Goal: Task Accomplishment & Management: Complete application form

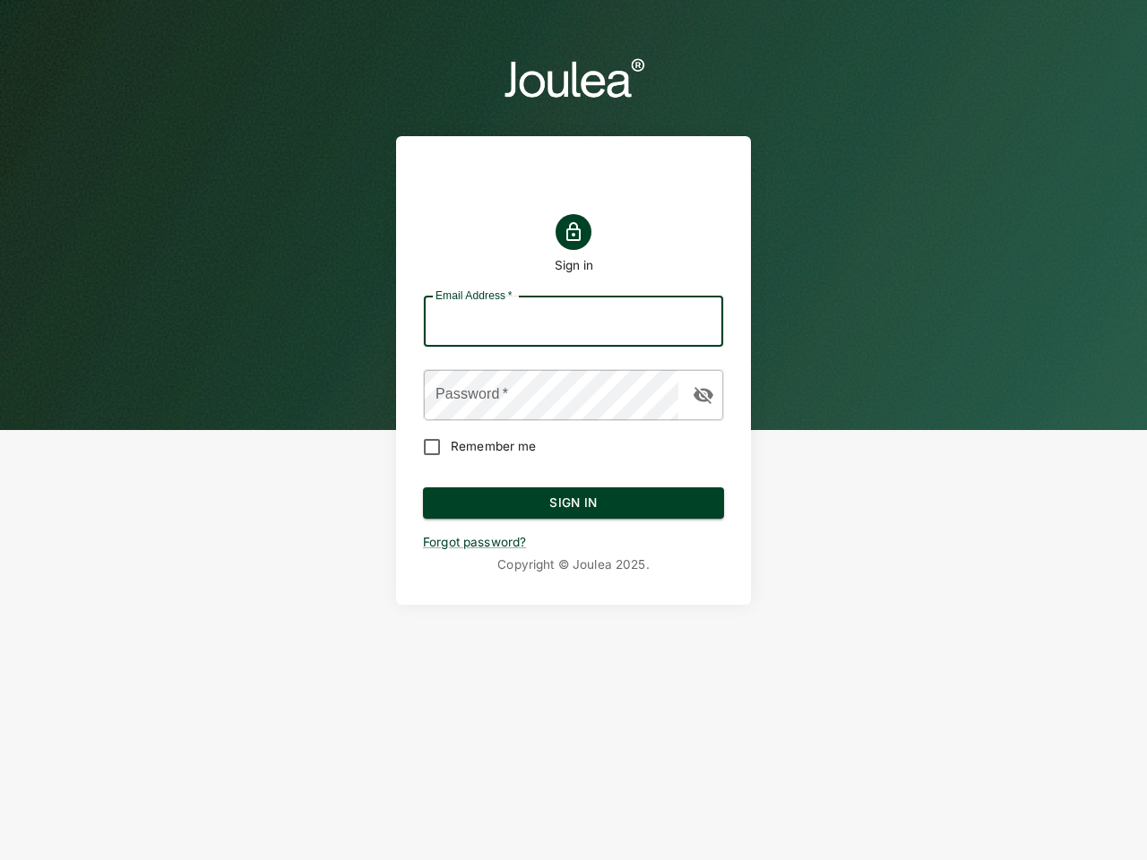
click at [573, 322] on input "Email Address   *" at bounding box center [573, 322] width 299 height 50
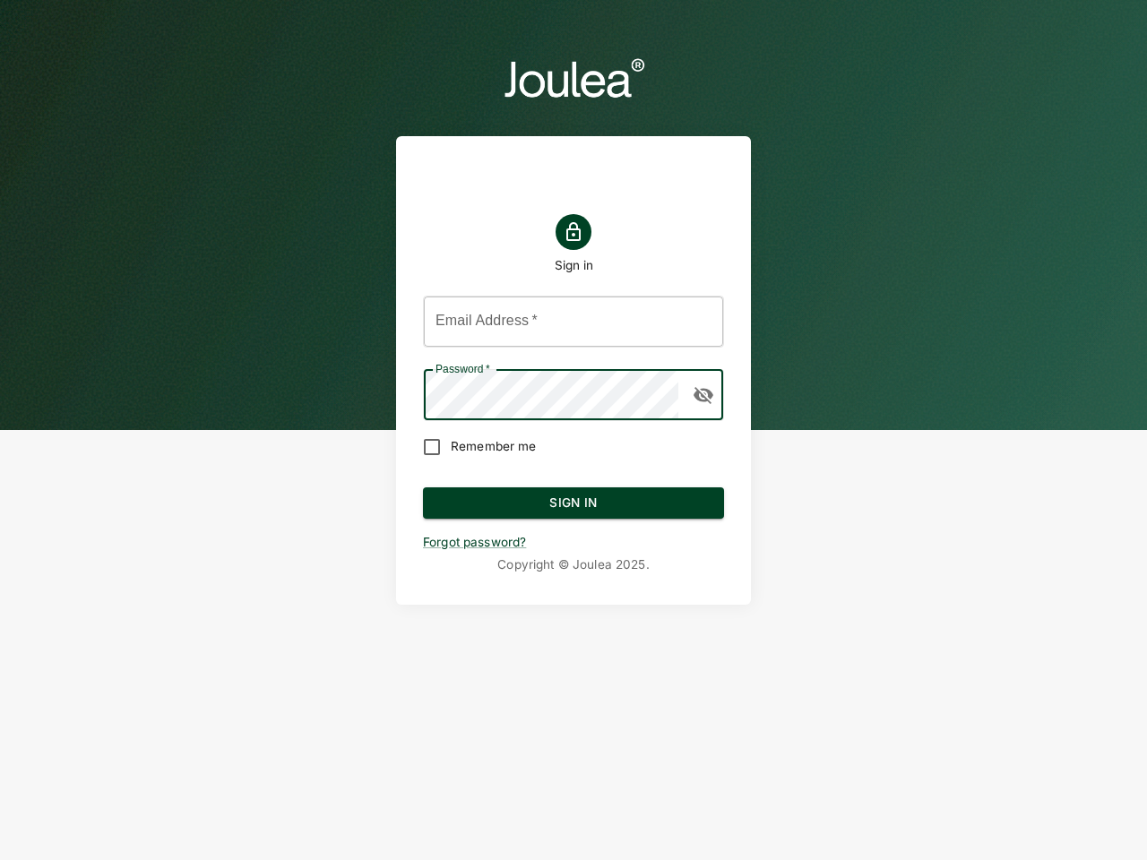
click at [703, 395] on icon "button" at bounding box center [703, 395] width 20 height 17
